Goal: Task Accomplishment & Management: Manage account settings

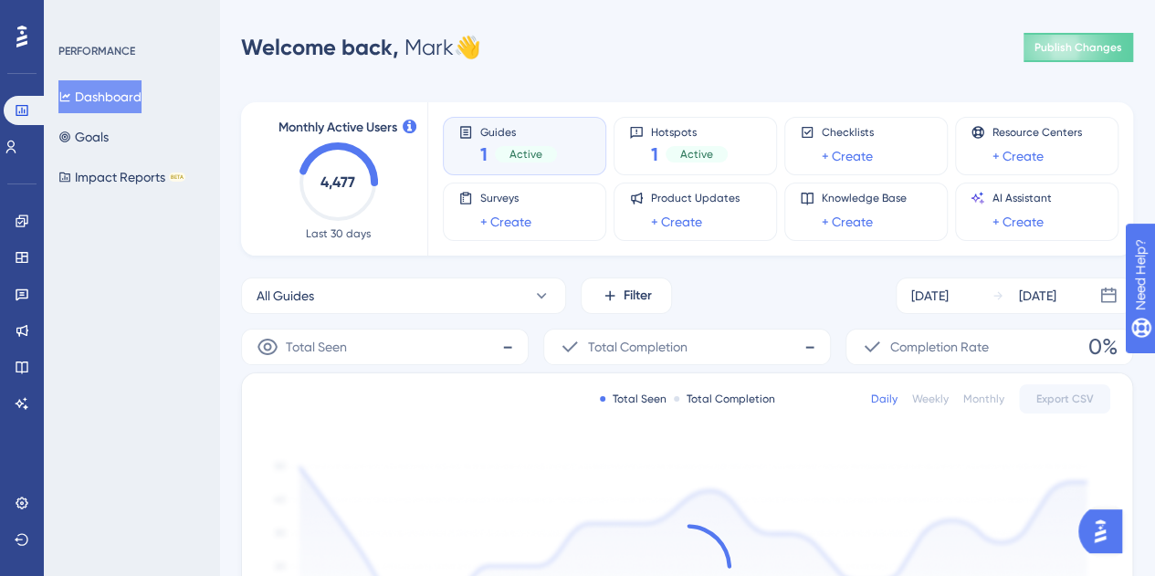
click at [515, 163] on div "1 Active" at bounding box center [518, 155] width 77 height 26
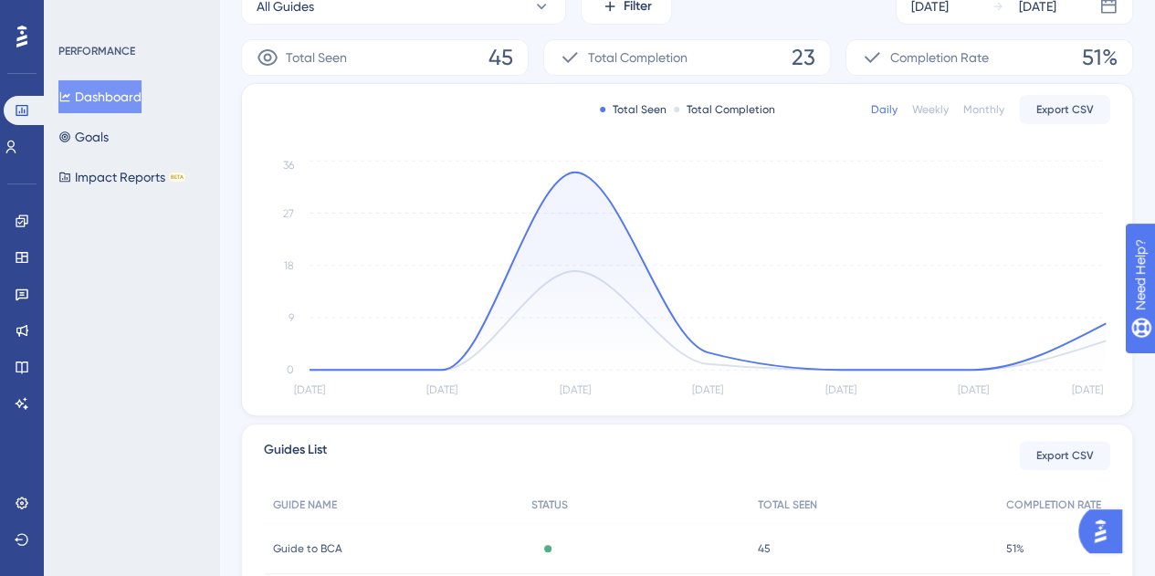
scroll to position [456, 0]
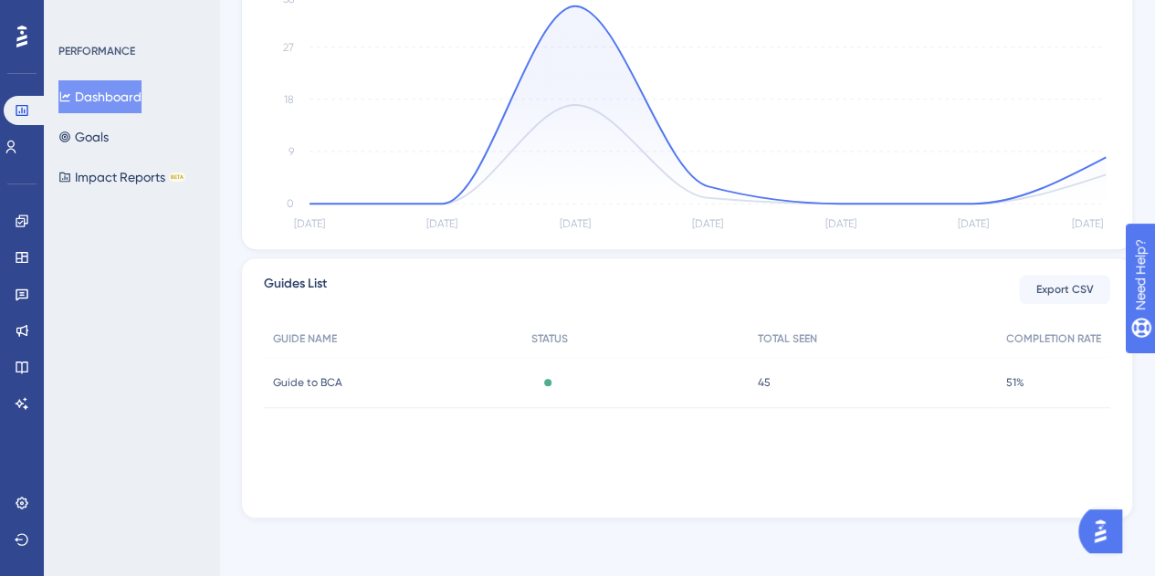
click at [310, 383] on span "Guide to BCA" at bounding box center [307, 382] width 69 height 15
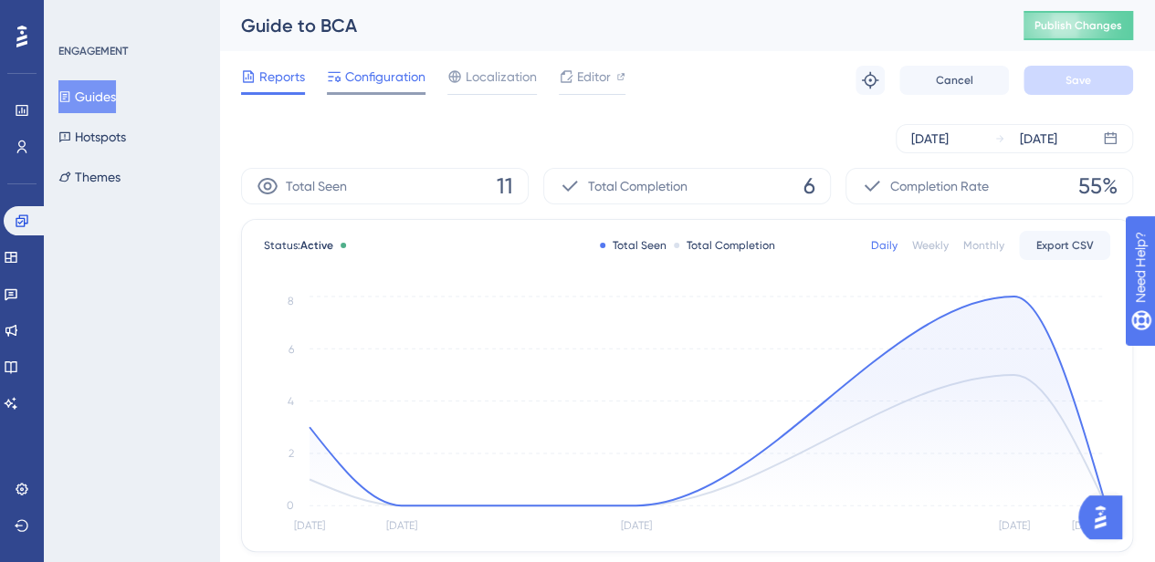
click at [400, 76] on span "Configuration" at bounding box center [385, 77] width 80 height 22
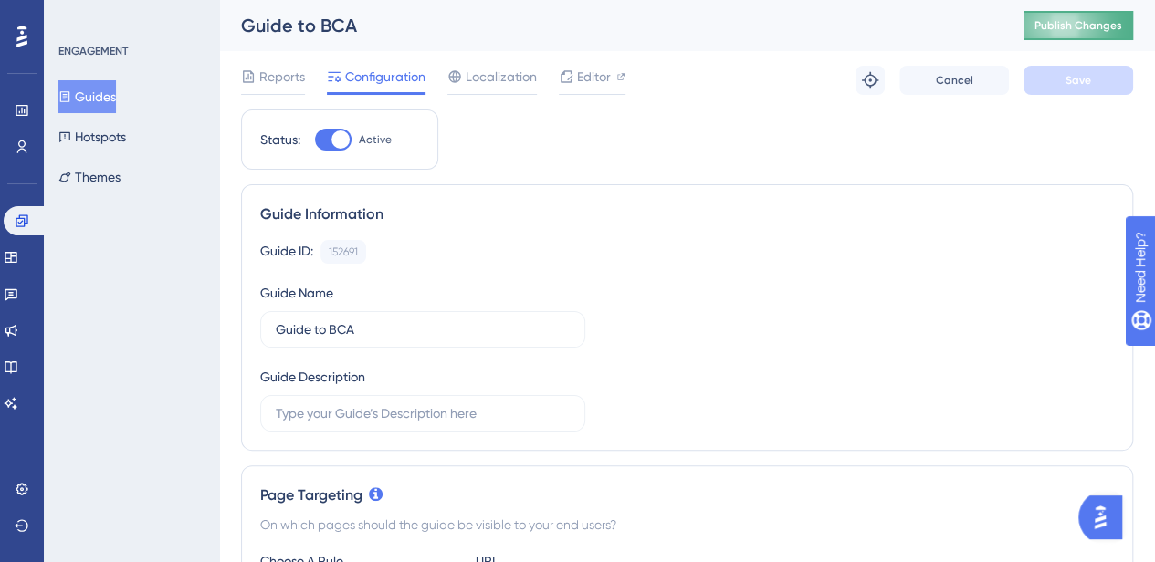
click at [1098, 26] on span "Publish Changes" at bounding box center [1078, 25] width 88 height 15
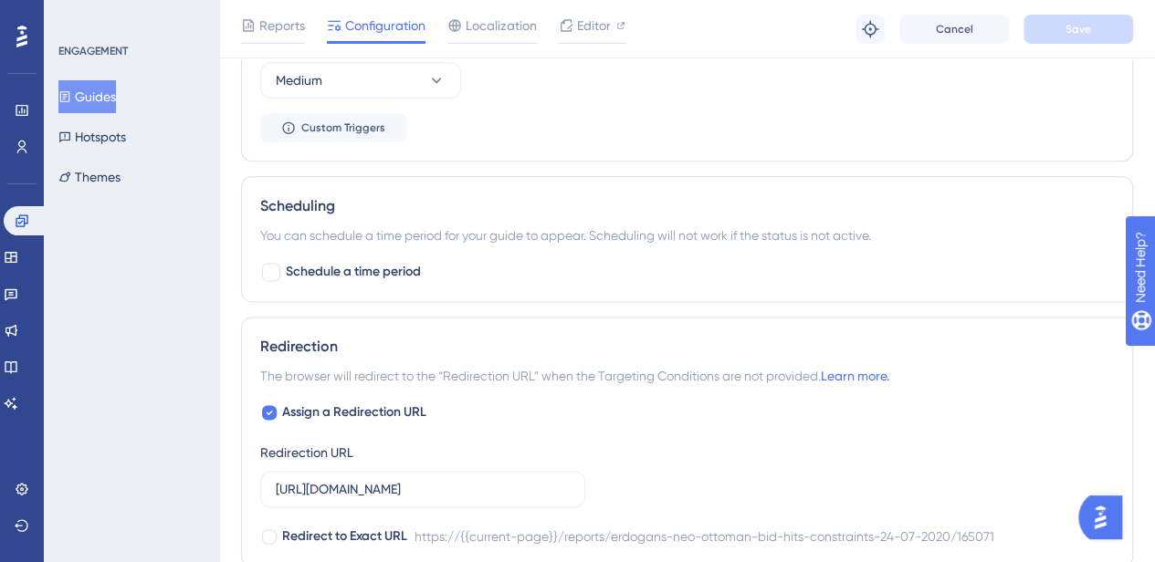
scroll to position [1028, 0]
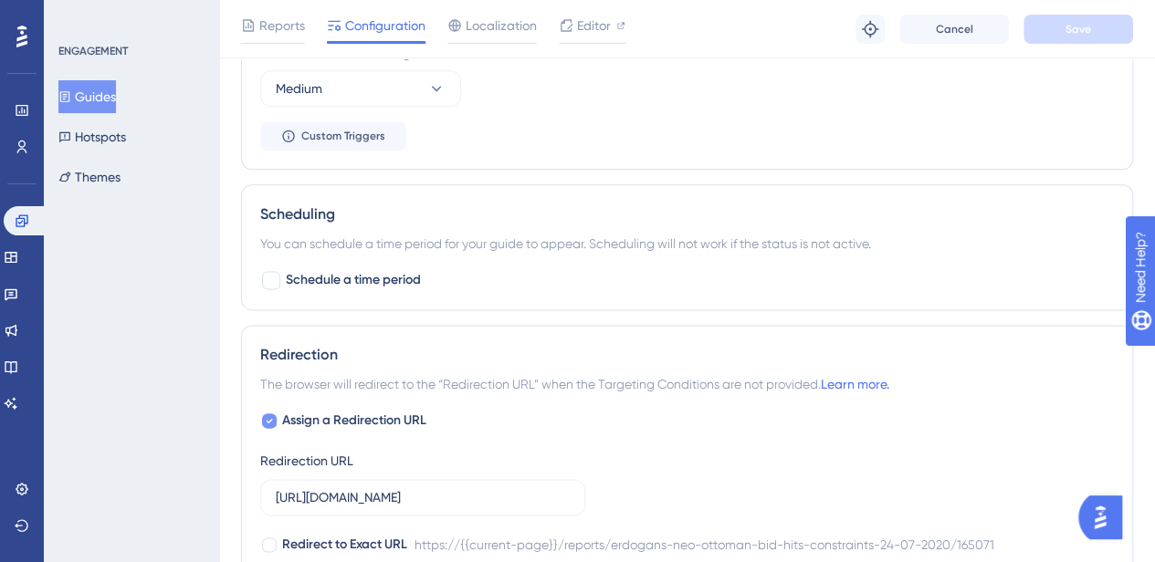
click at [298, 410] on span "Assign a Redirection URL" at bounding box center [354, 421] width 144 height 22
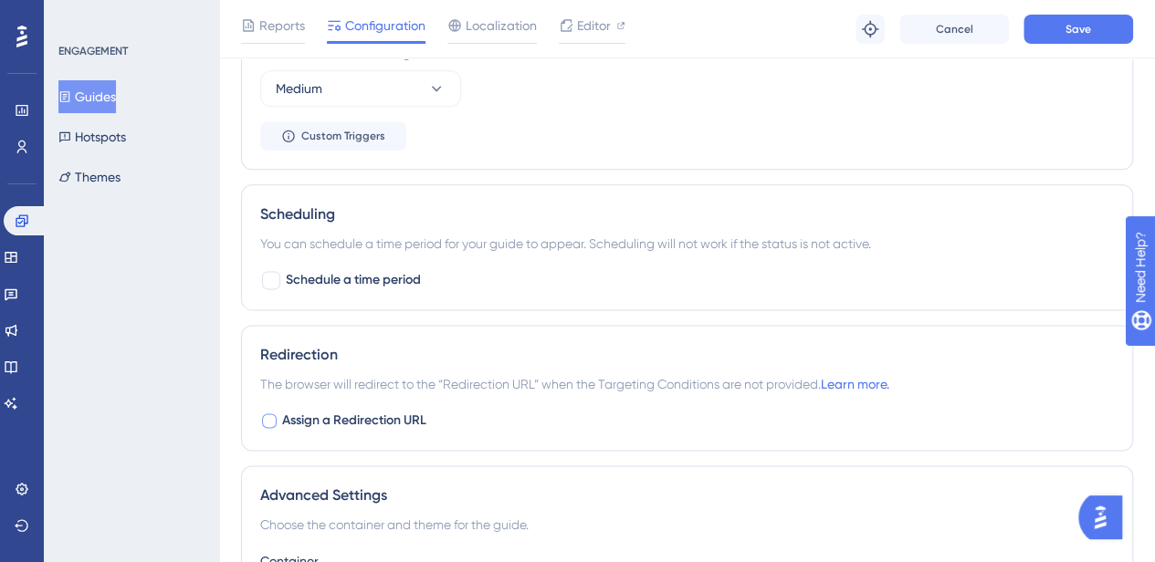
click at [298, 410] on span "Assign a Redirection URL" at bounding box center [354, 421] width 144 height 22
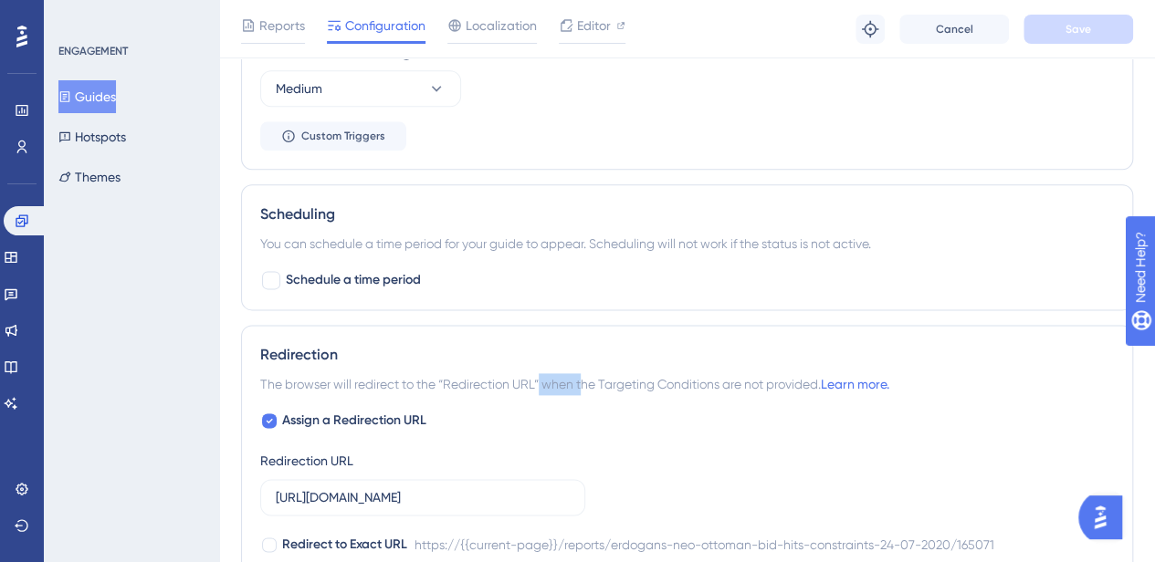
drag, startPoint x: 539, startPoint y: 387, endPoint x: 592, endPoint y: 372, distance: 55.2
click at [592, 373] on span "The browser will redirect to the “Redirection URL” when the Targeting Condition…" at bounding box center [574, 384] width 629 height 22
click at [267, 419] on icon at bounding box center [270, 421] width 6 height 5
checkbox input "false"
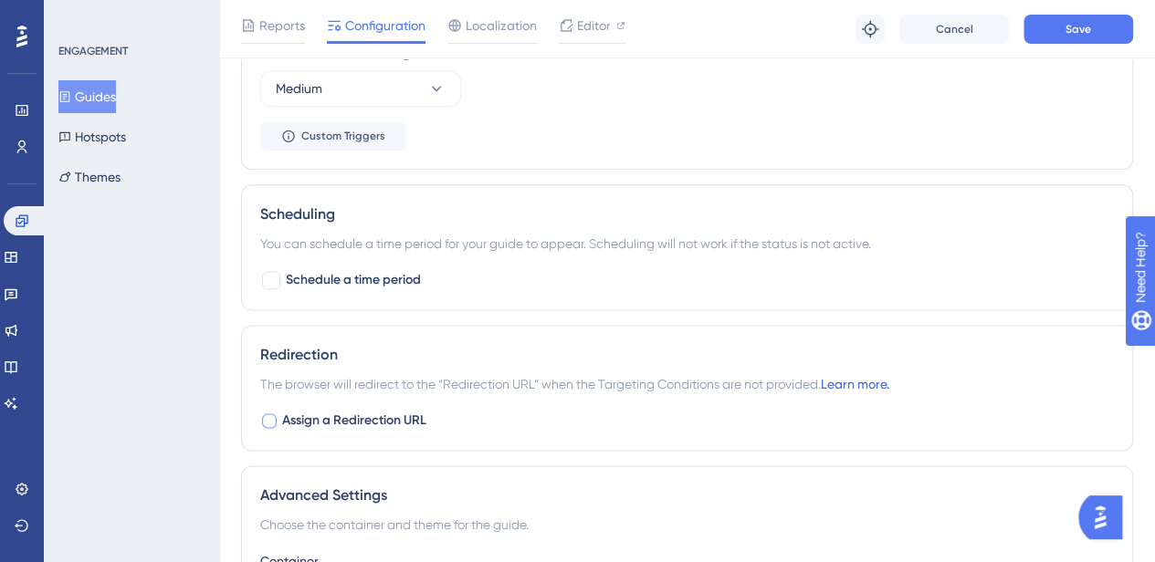
click at [862, 379] on link "Learn more." at bounding box center [855, 384] width 68 height 15
click at [1074, 28] on span "Save" at bounding box center [1078, 29] width 26 height 15
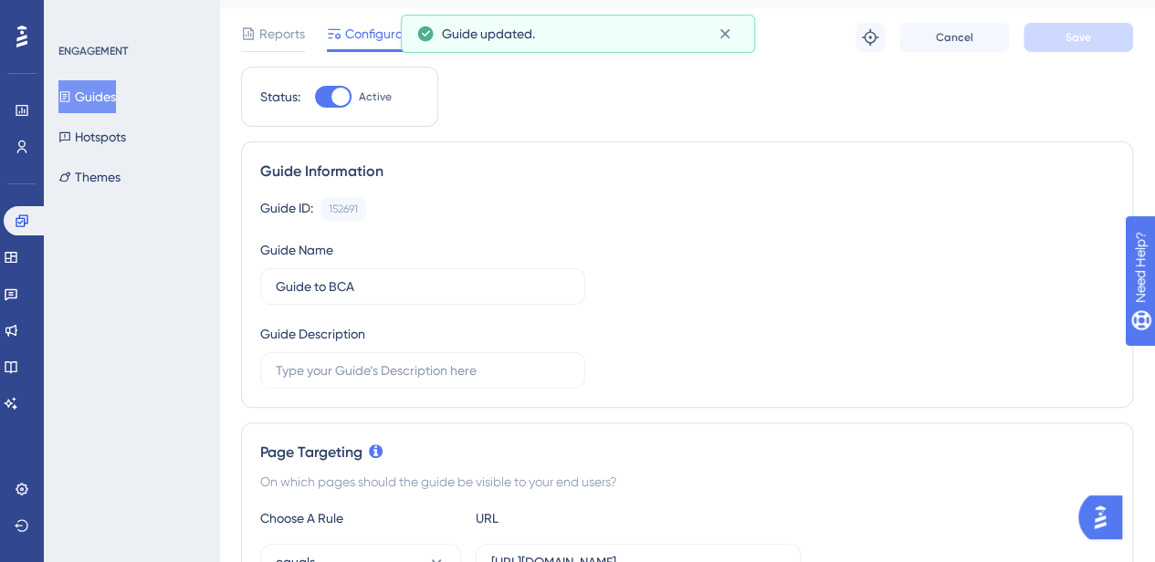
scroll to position [0, 0]
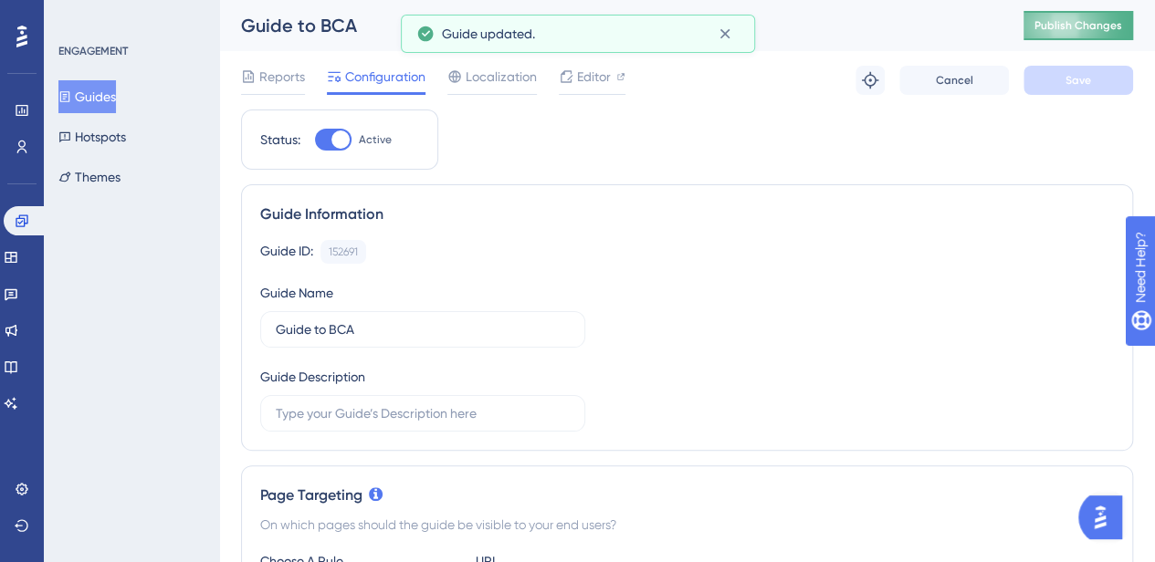
click at [1096, 37] on button "Publish Changes" at bounding box center [1078, 25] width 110 height 29
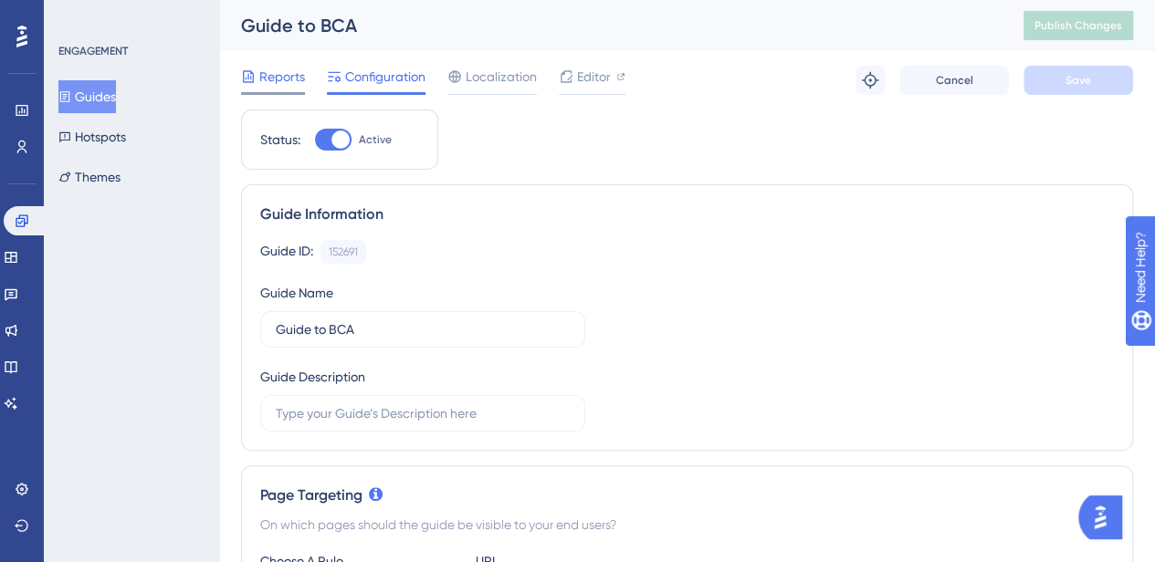
click at [277, 74] on span "Reports" at bounding box center [282, 77] width 46 height 22
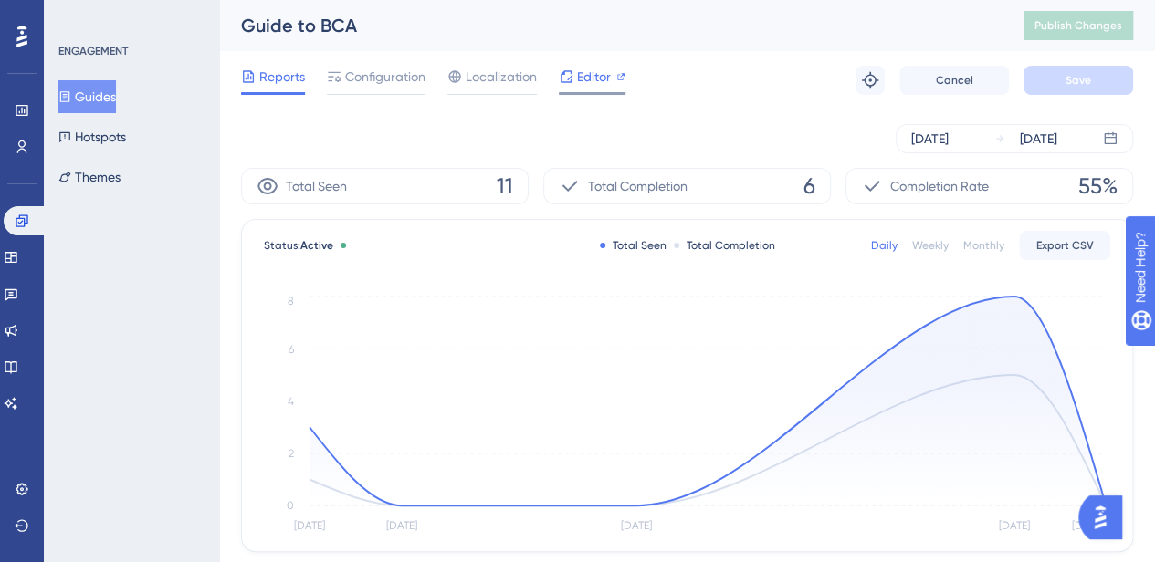
click at [586, 84] on span "Editor" at bounding box center [594, 77] width 34 height 22
click at [575, 70] on div "Editor" at bounding box center [592, 77] width 67 height 22
click at [390, 79] on span "Configuration" at bounding box center [385, 77] width 80 height 22
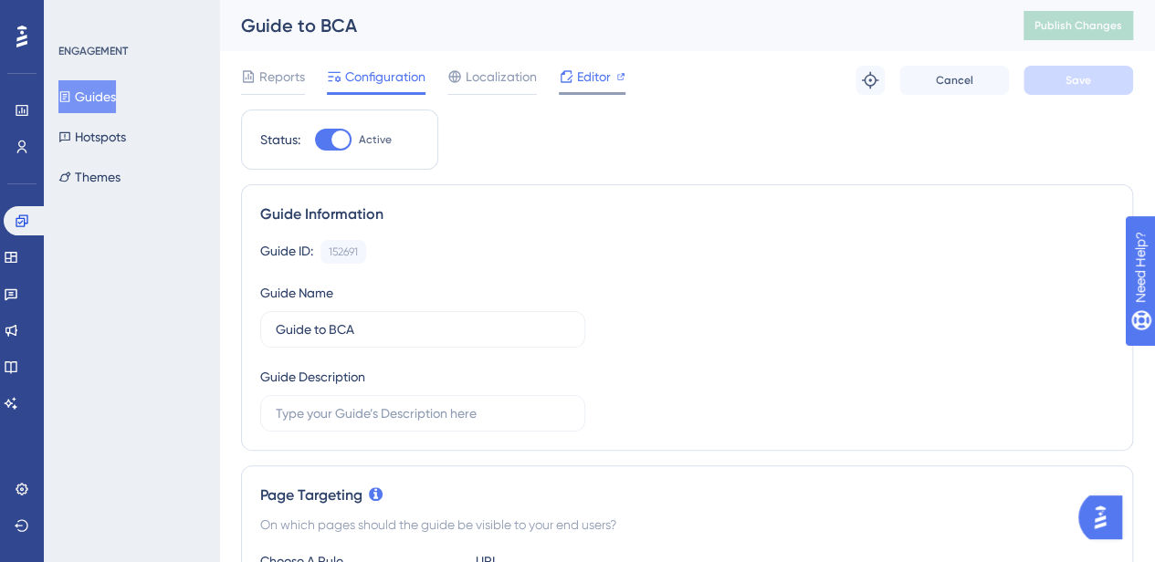
click at [595, 77] on span "Editor" at bounding box center [594, 77] width 34 height 22
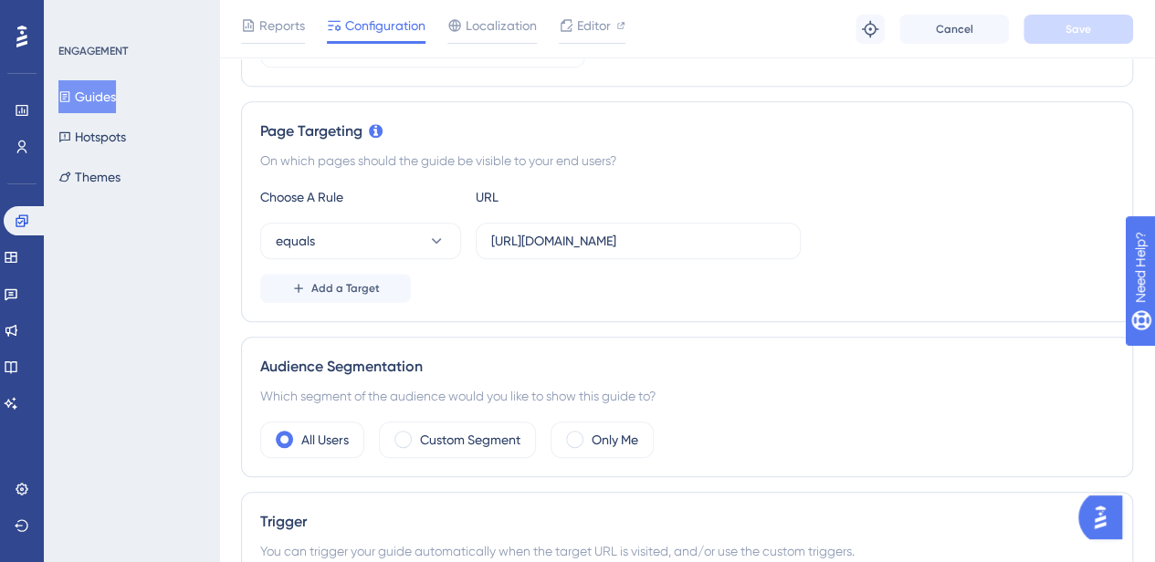
scroll to position [369, 0]
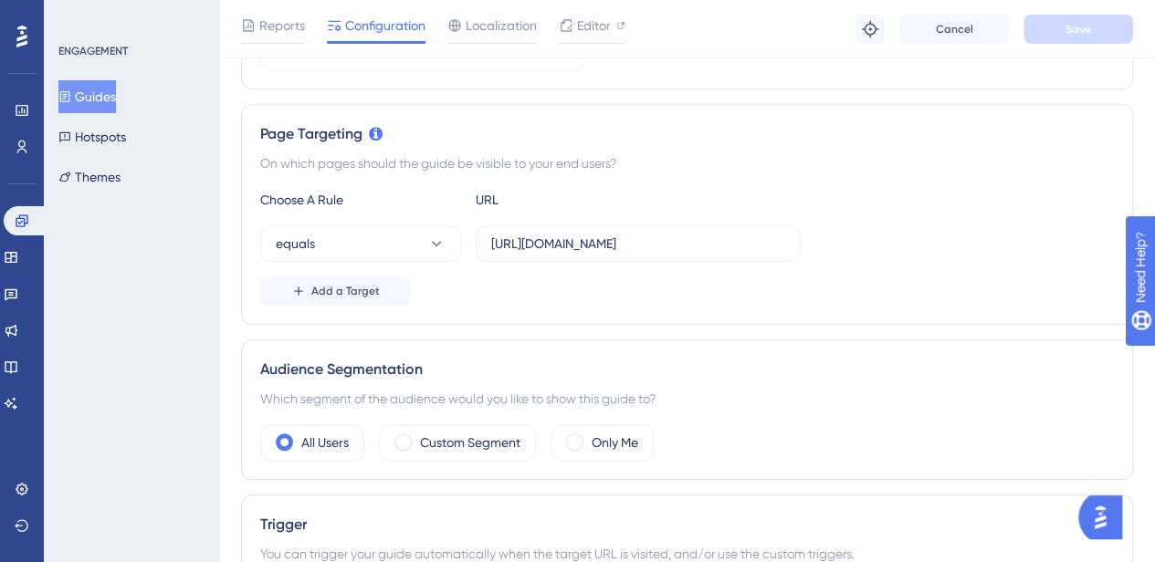
drag, startPoint x: 1164, startPoint y: 152, endPoint x: 82, endPoint y: 26, distance: 1089.2
click at [683, 215] on div "Choose A Rule URL equals https://www.bcaresearch.com/home Add a Target" at bounding box center [687, 247] width 854 height 117
click at [513, 234] on input "https://www.bcaresearch.com/home" at bounding box center [638, 244] width 294 height 20
click at [416, 244] on button "equals" at bounding box center [360, 244] width 201 height 37
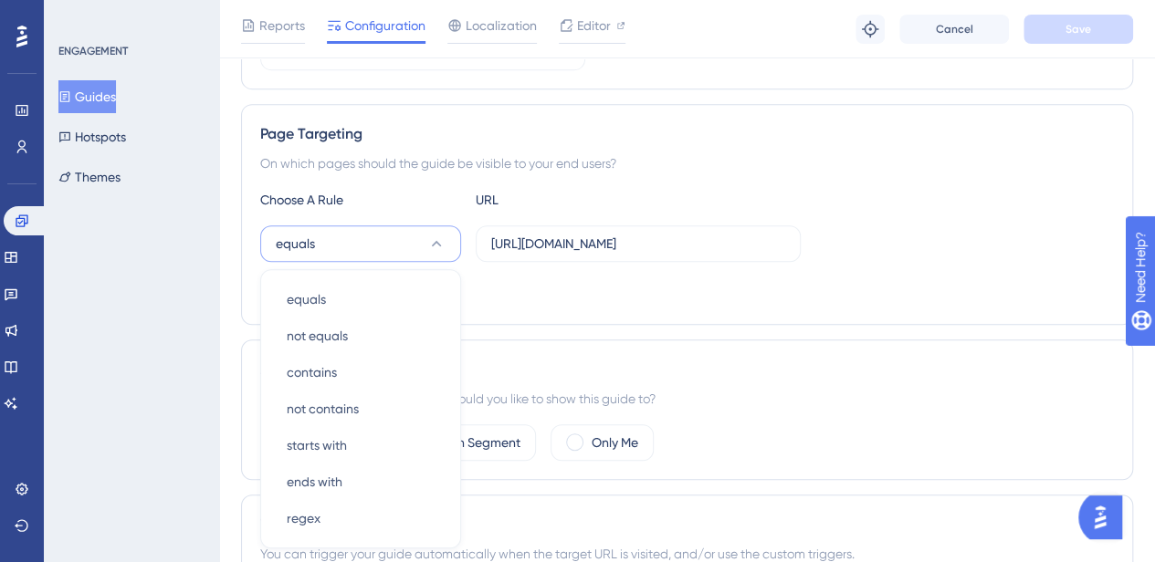
scroll to position [494, 0]
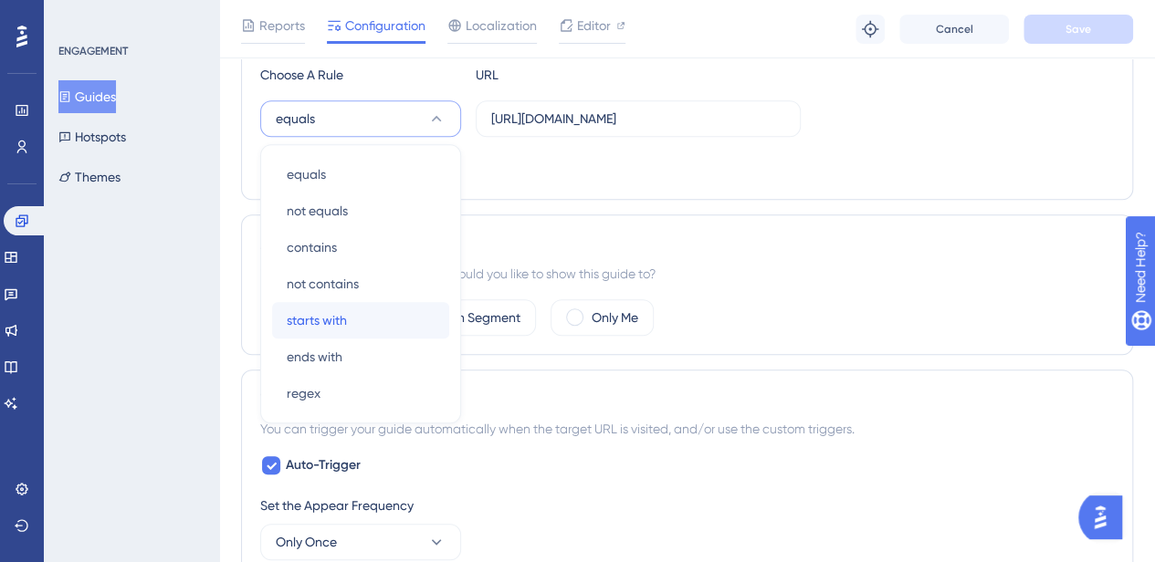
click at [318, 309] on span "starts with" at bounding box center [317, 320] width 60 height 22
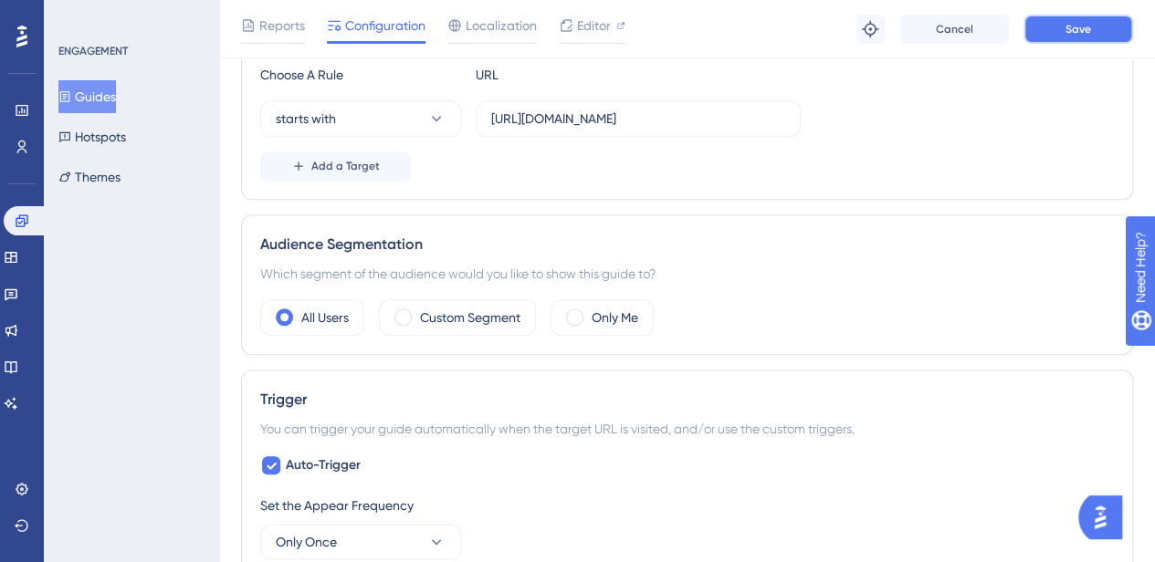
click at [1081, 33] on span "Save" at bounding box center [1078, 29] width 26 height 15
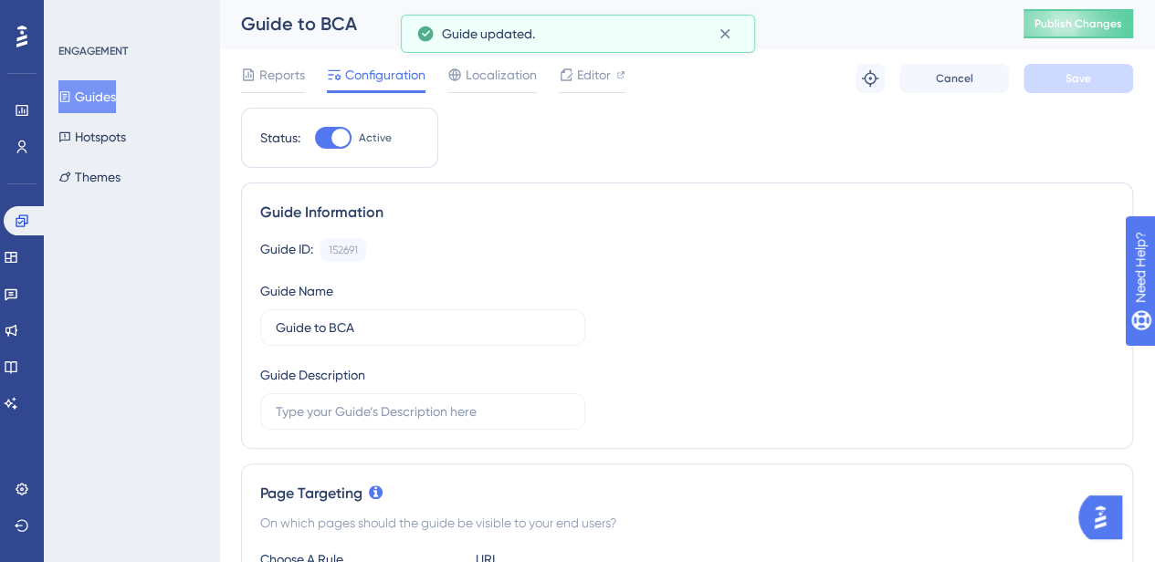
scroll to position [0, 0]
click at [1090, 27] on span "Publish Changes" at bounding box center [1078, 25] width 88 height 15
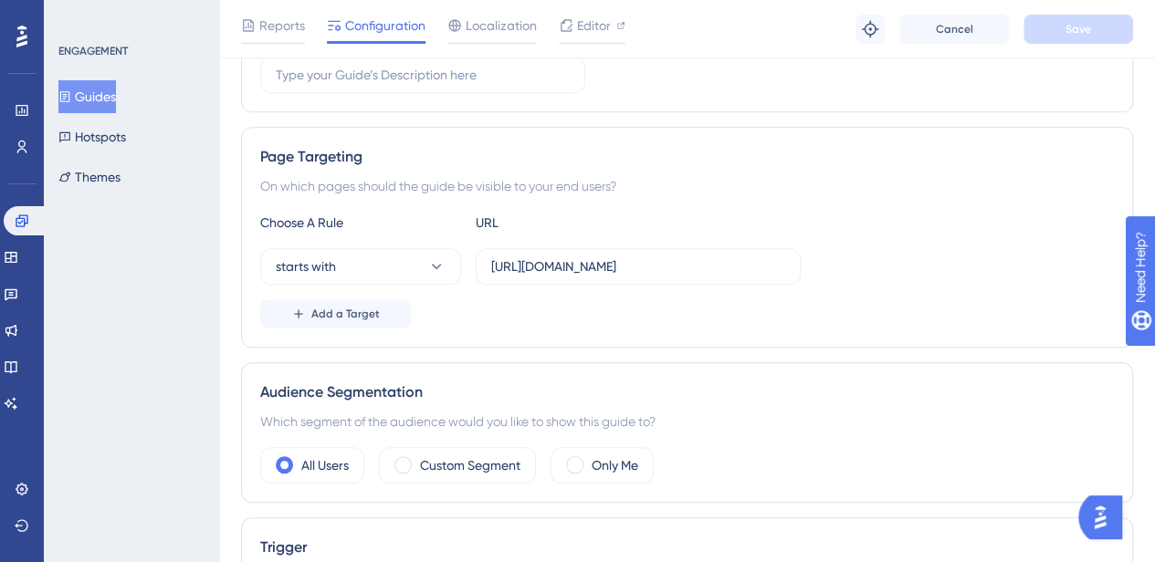
scroll to position [349, 0]
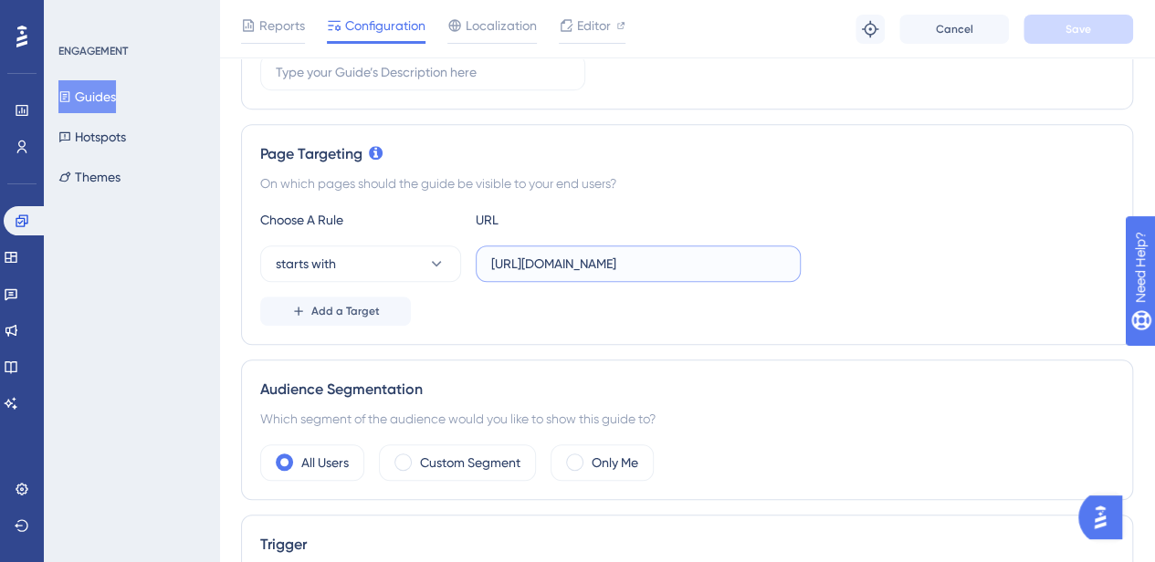
click at [685, 259] on input "https://www.bcaresearch.com/home" at bounding box center [638, 264] width 294 height 20
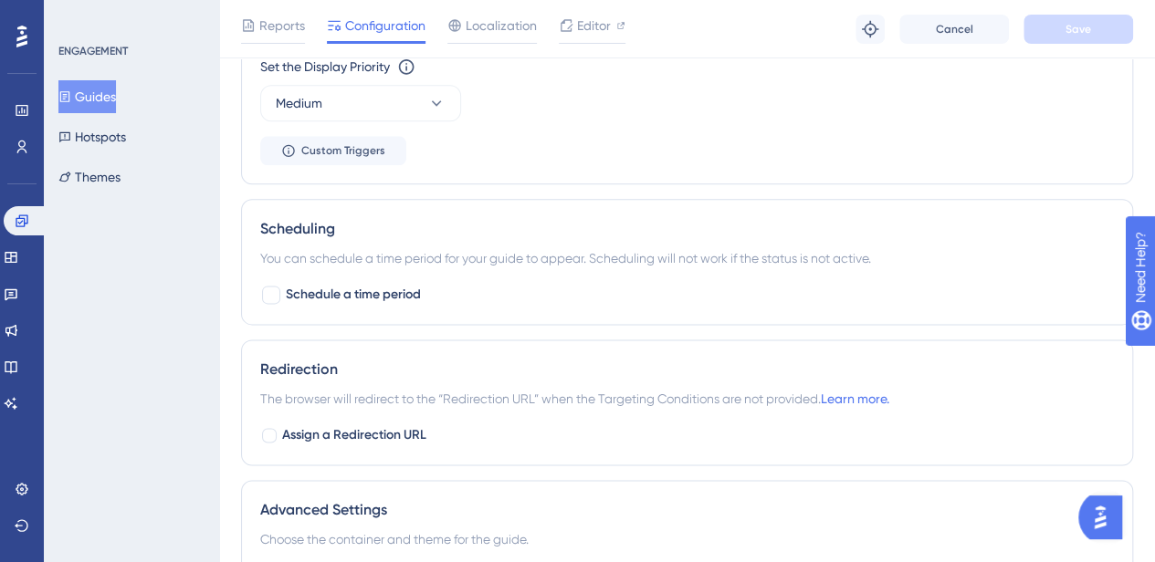
scroll to position [1038, 0]
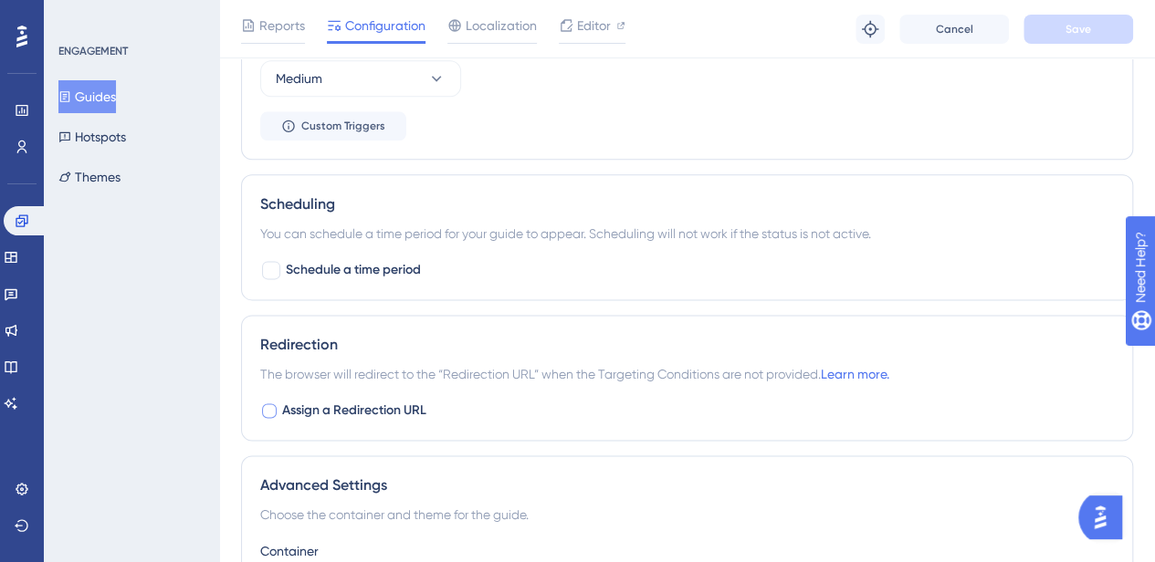
click at [267, 404] on div at bounding box center [269, 411] width 15 height 15
checkbox input "true"
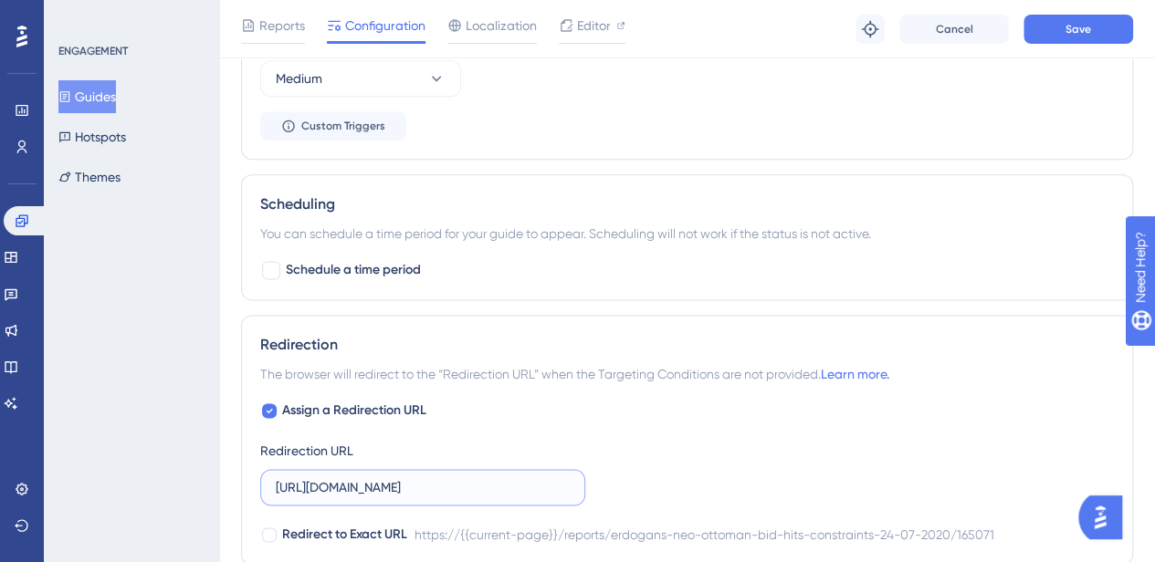
click at [320, 484] on input "https://www.bcaresearch.com/reports/erdogans-neo-ottoman-bid-hits-constraints-2…" at bounding box center [423, 487] width 294 height 20
paste input "home"
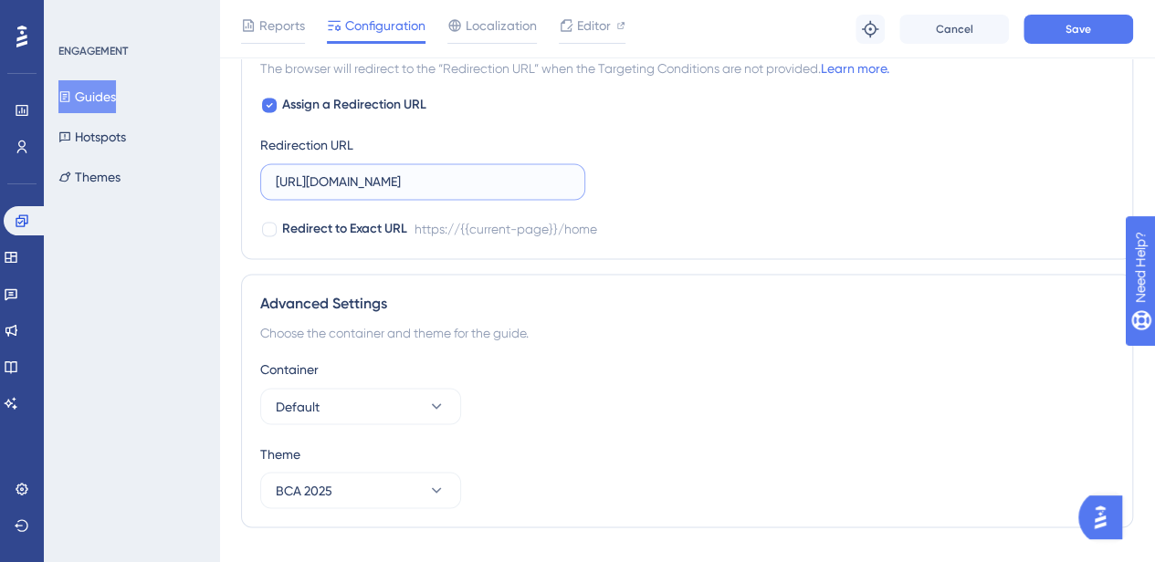
scroll to position [975, 0]
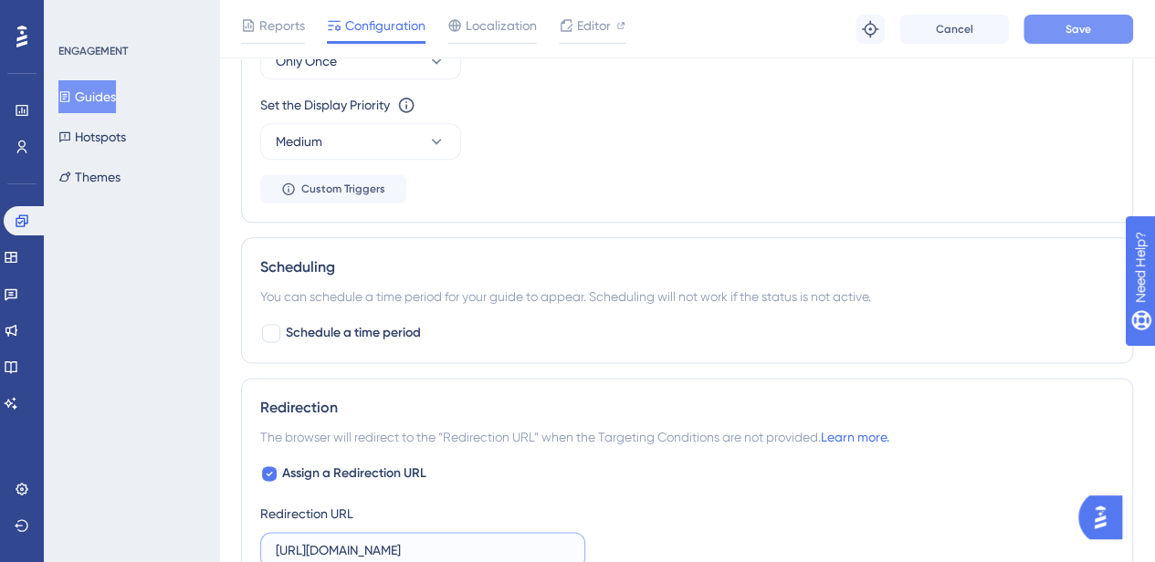
type input "https://www.bcaresearch.com/home"
click at [1096, 35] on button "Save" at bounding box center [1078, 29] width 110 height 29
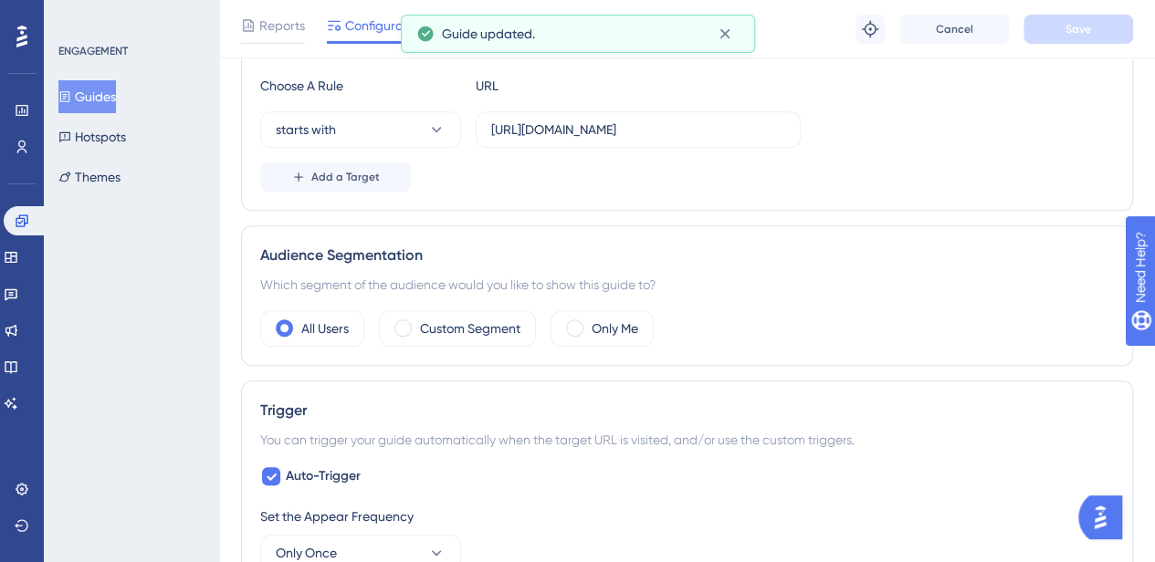
scroll to position [0, 0]
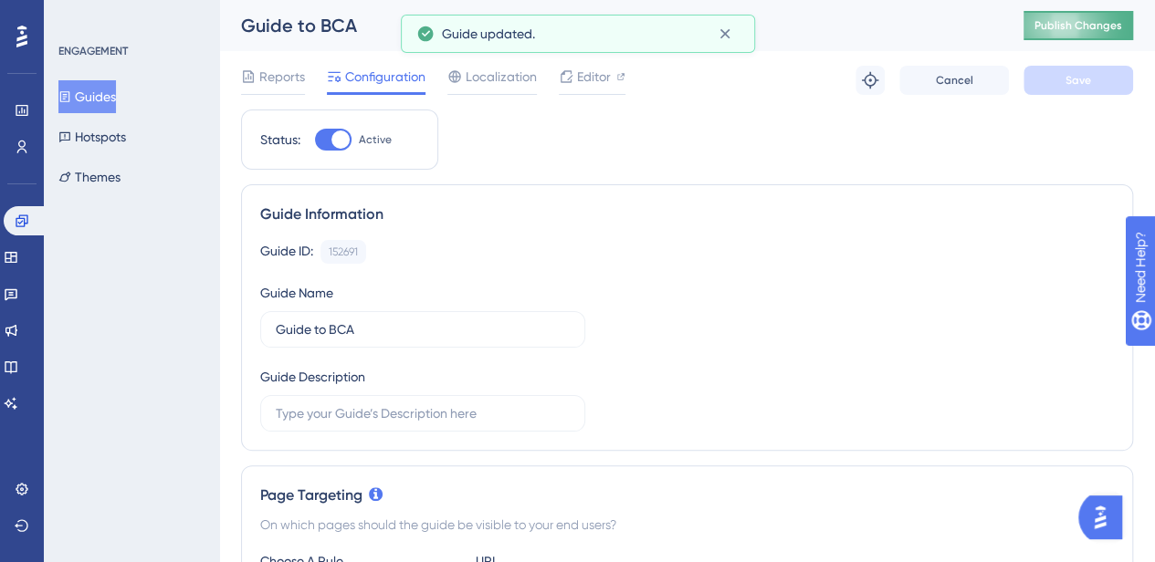
click at [1096, 17] on button "Publish Changes" at bounding box center [1078, 25] width 110 height 29
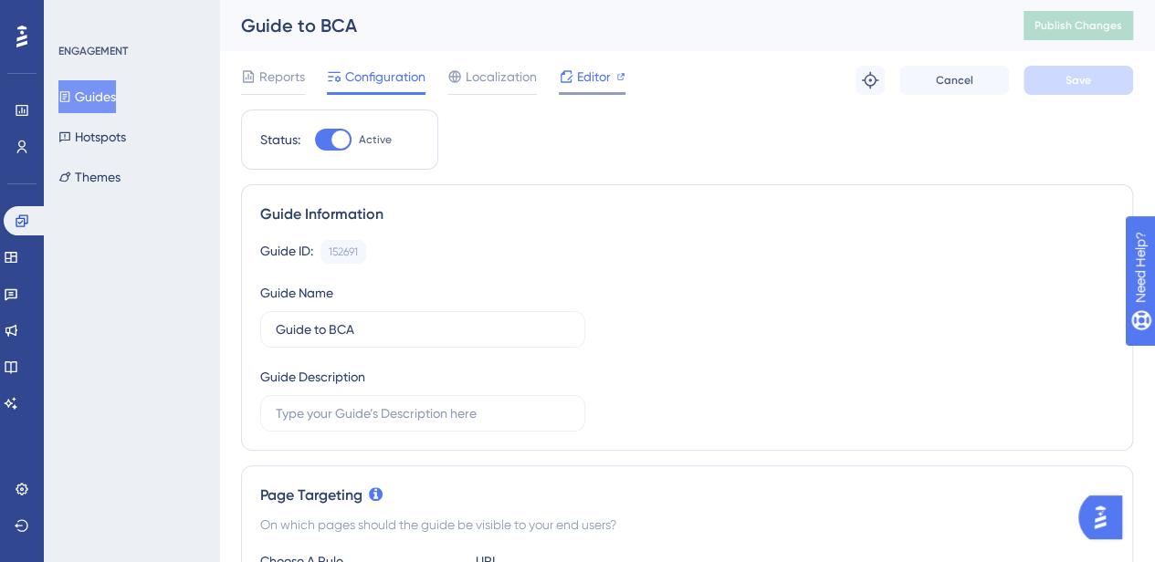
click at [582, 74] on span "Editor" at bounding box center [594, 77] width 34 height 22
click at [1119, 23] on span "Publish Changes" at bounding box center [1078, 25] width 88 height 15
click at [588, 73] on span "Editor" at bounding box center [594, 77] width 34 height 22
